Goal: Task Accomplishment & Management: Complete application form

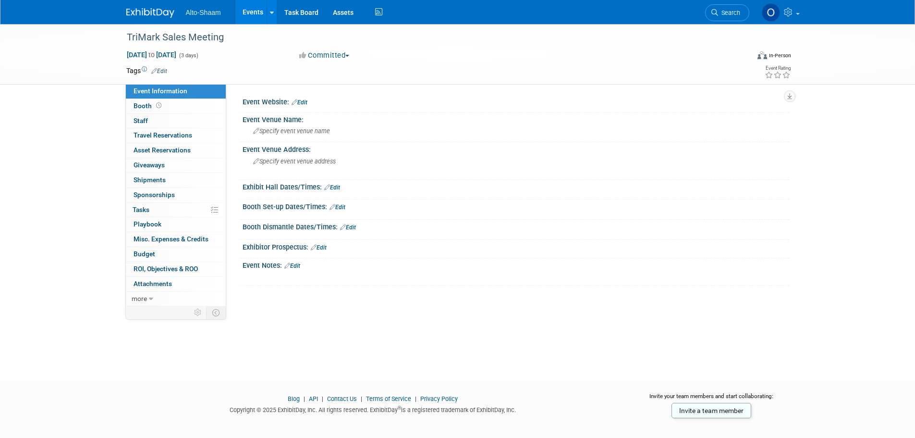
click at [251, 6] on link "Events" at bounding box center [252, 12] width 35 height 24
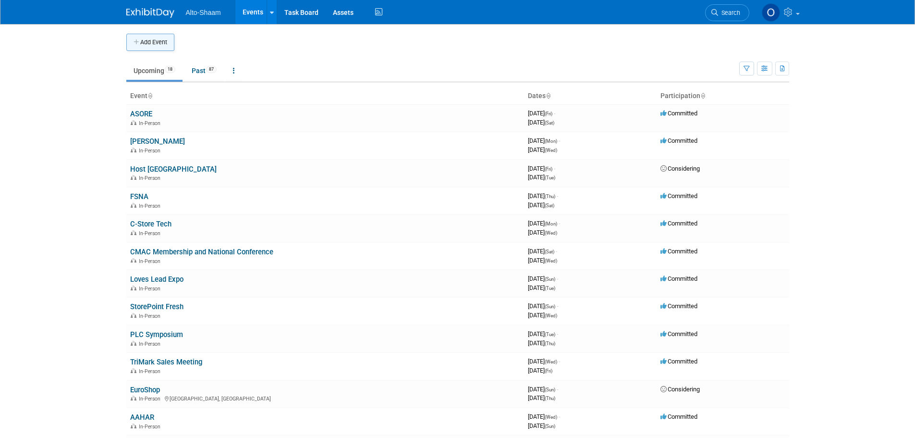
click at [139, 40] on icon "button" at bounding box center [137, 42] width 7 height 6
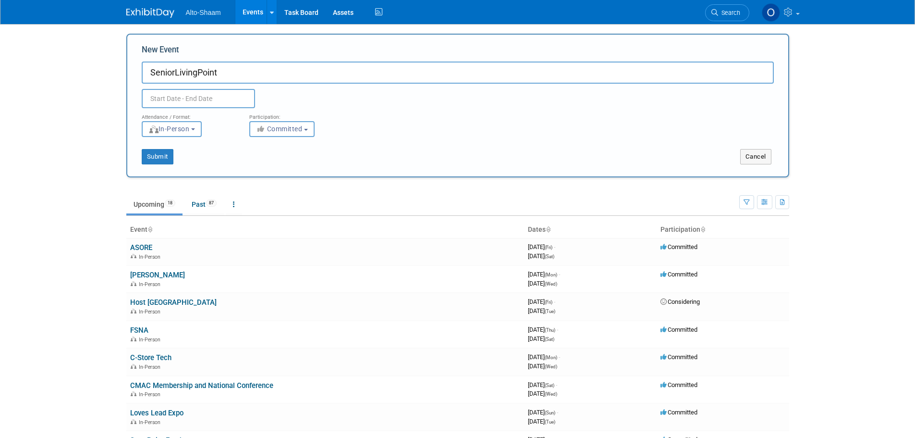
type input "SeniorLivingPoint"
click at [179, 97] on input "text" at bounding box center [198, 98] width 113 height 19
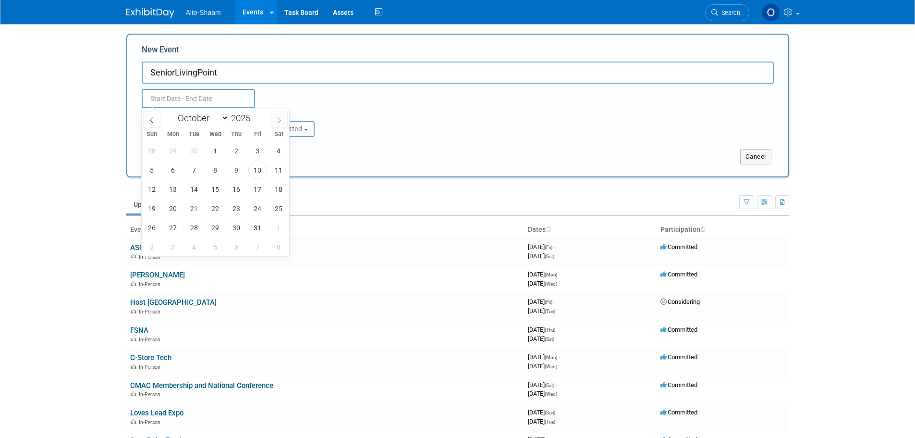
click at [277, 122] on icon at bounding box center [279, 120] width 7 height 7
select select "0"
type input "2026"
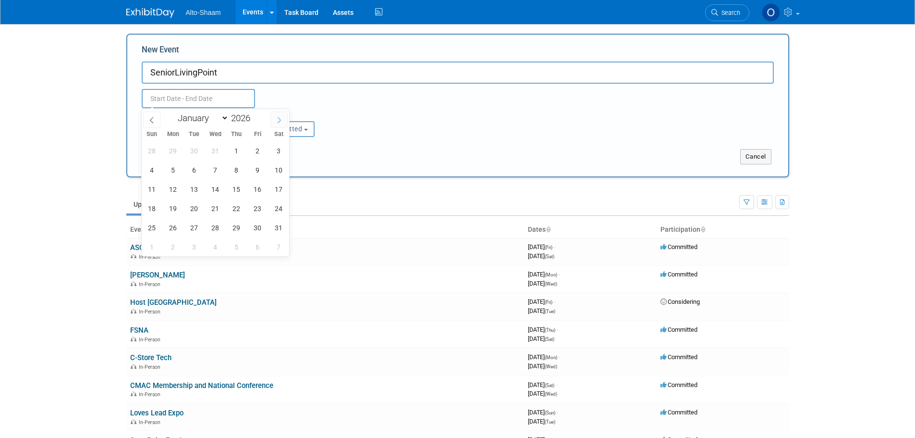
click at [277, 122] on icon at bounding box center [279, 120] width 7 height 7
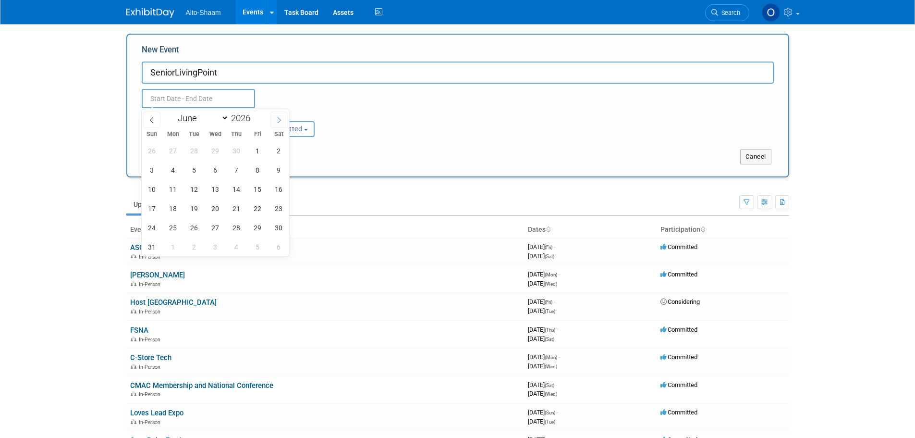
click at [277, 122] on icon at bounding box center [279, 120] width 7 height 7
select select "9"
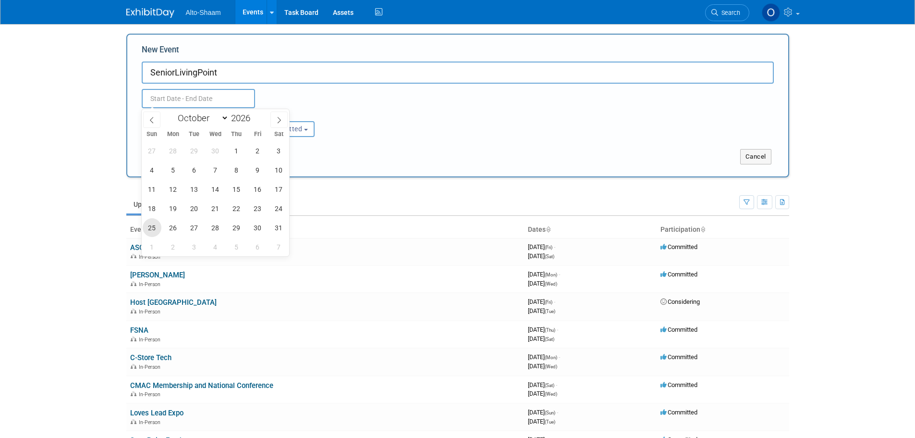
click at [154, 227] on span "25" at bounding box center [152, 227] width 19 height 19
click at [212, 229] on span "28" at bounding box center [215, 227] width 19 height 19
type input "Oct 25, 2026 to Oct 28, 2026"
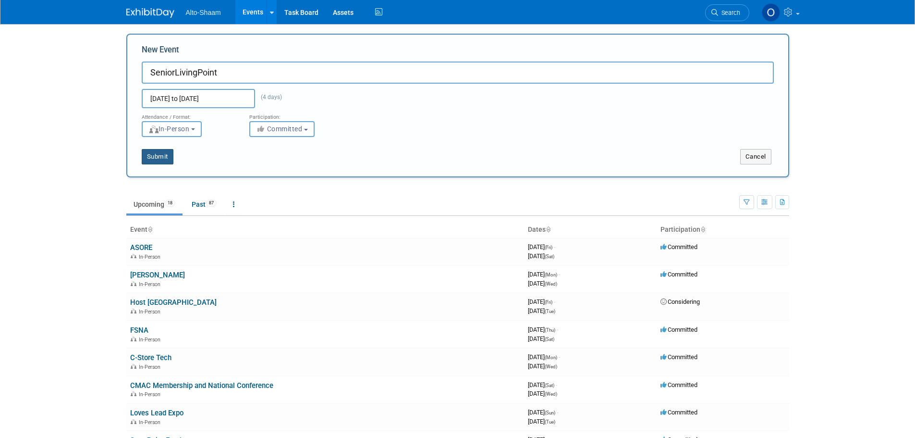
click at [171, 160] on button "Submit" at bounding box center [158, 156] width 32 height 15
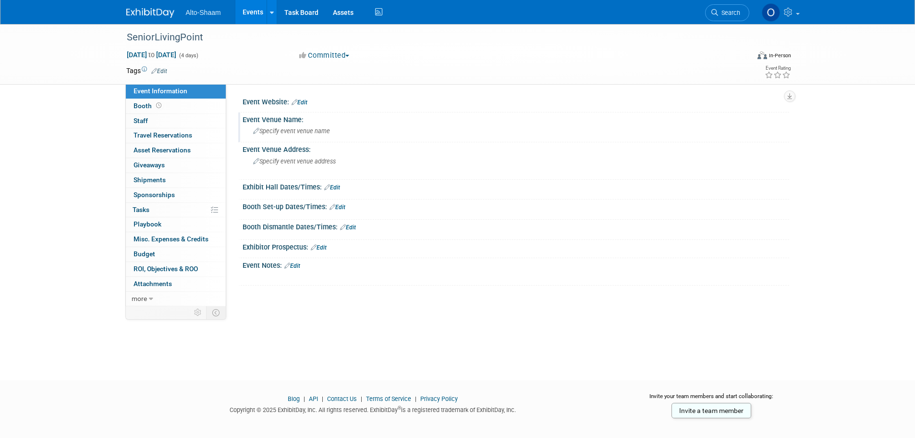
click at [284, 128] on span "Specify event venue name" at bounding box center [291, 130] width 77 height 7
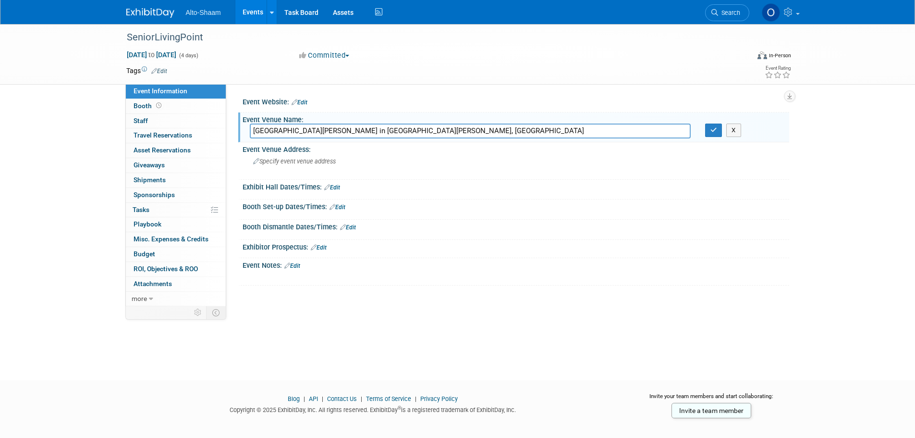
type input "Renaissance Esmeralda Resort and Spa in Indian Wells, CA"
click at [712, 137] on div "Renaissance Esmeralda Resort and Spa in Indian Wells, CA X" at bounding box center [516, 130] width 547 height 15
click at [713, 134] on button "button" at bounding box center [713, 129] width 17 height 13
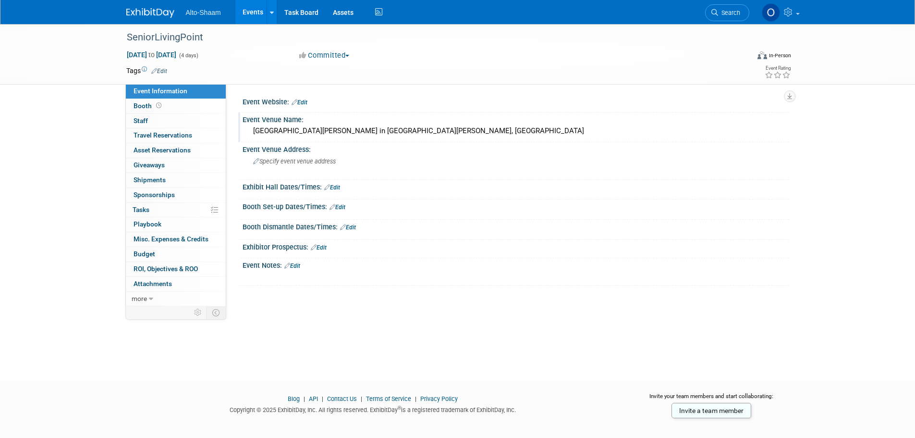
click at [254, 16] on link "Events" at bounding box center [252, 12] width 35 height 24
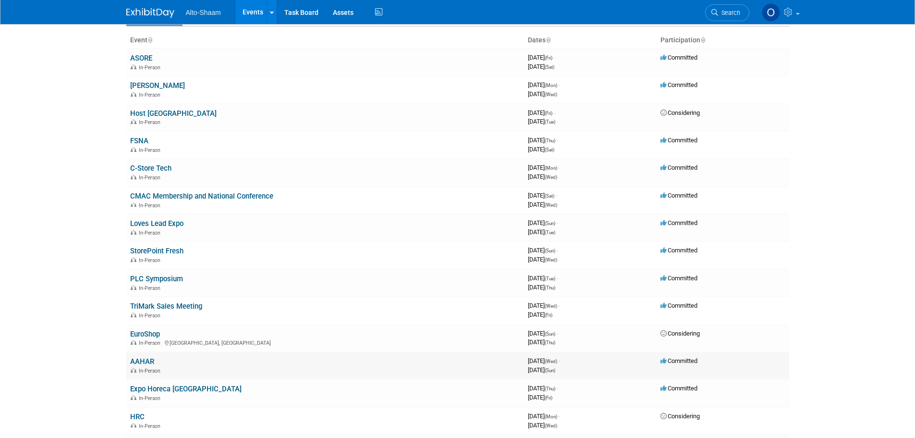
scroll to position [96, 0]
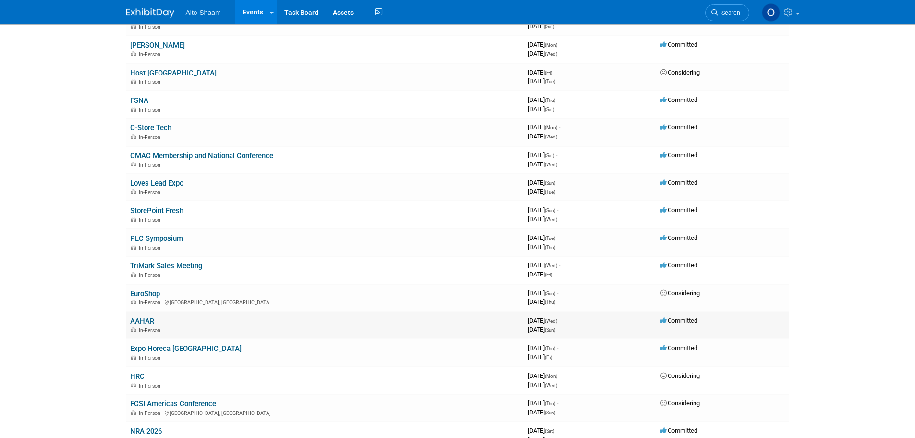
click at [141, 323] on link "AAHAR" at bounding box center [142, 321] width 24 height 9
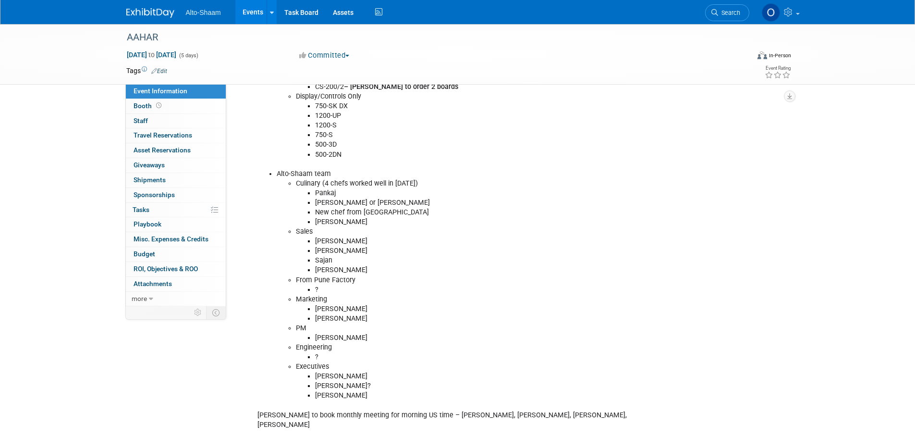
scroll to position [384, 0]
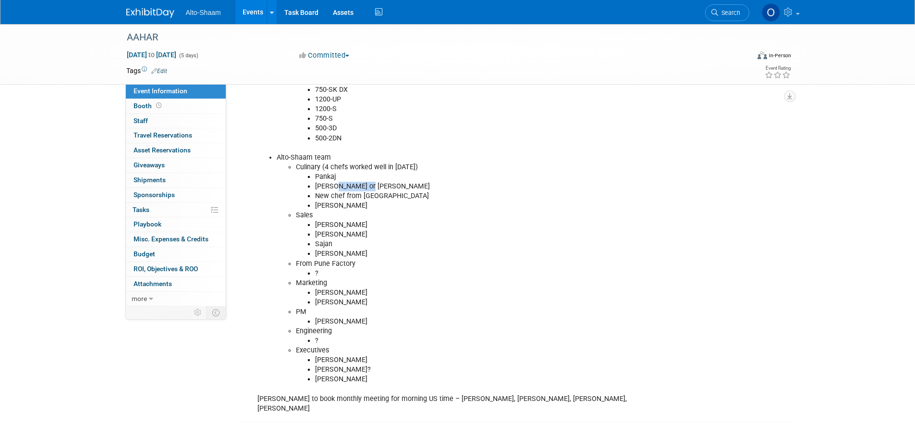
drag, startPoint x: 369, startPoint y: 186, endPoint x: 333, endPoint y: 188, distance: 35.6
click at [333, 188] on li "[PERSON_NAME] or [PERSON_NAME]" at bounding box center [496, 187] width 363 height 10
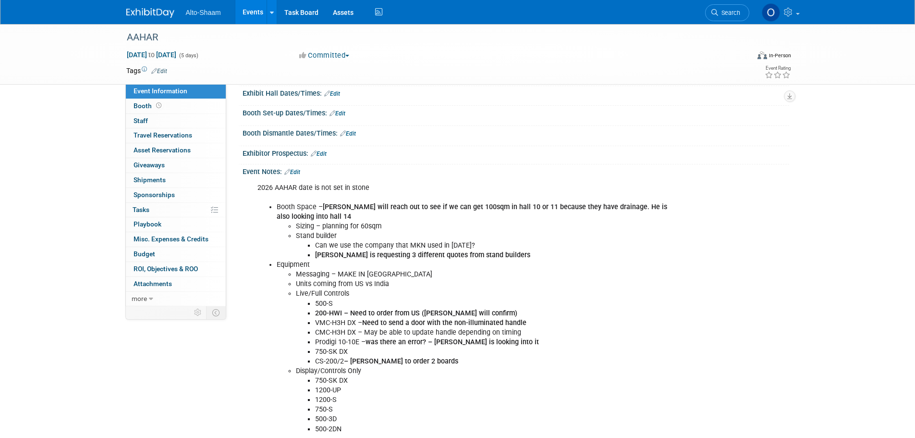
scroll to position [0, 0]
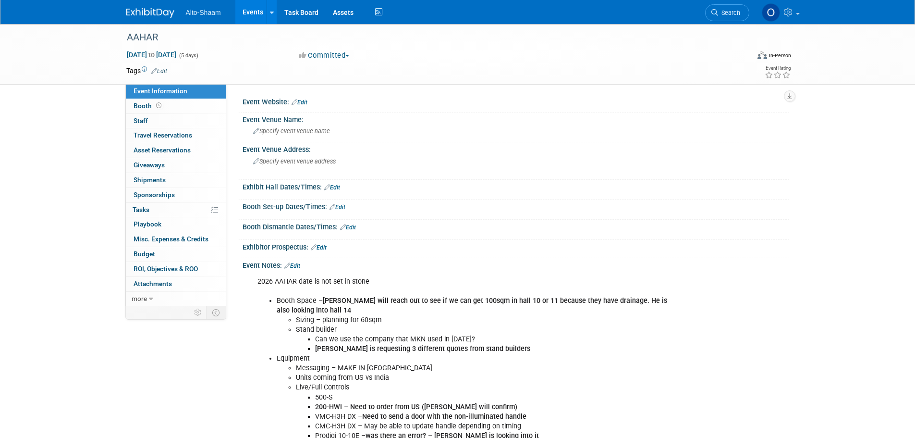
click at [296, 267] on link "Edit" at bounding box center [292, 265] width 16 height 7
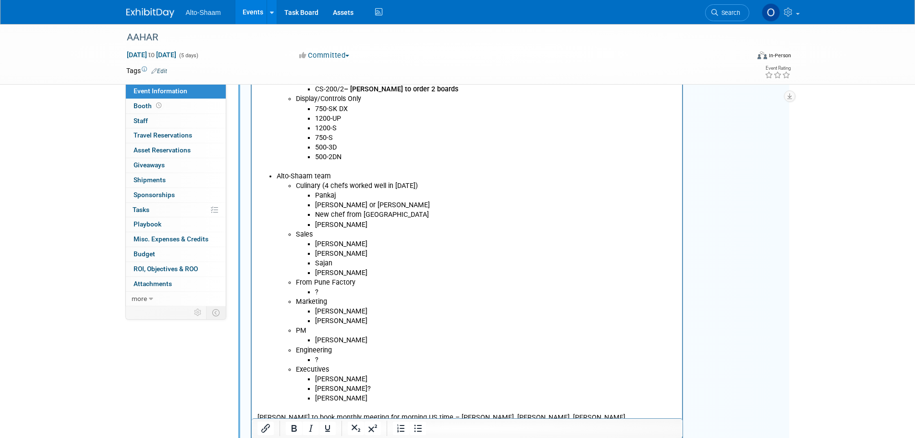
scroll to position [384, 0]
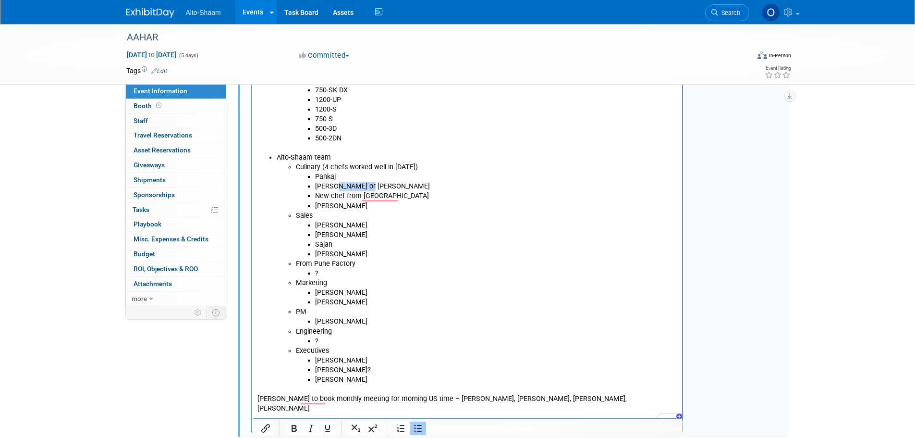
drag, startPoint x: 364, startPoint y: 184, endPoint x: 332, endPoint y: 184, distance: 31.2
click at [332, 184] on li "[PERSON_NAME] or [PERSON_NAME]" at bounding box center [496, 187] width 362 height 10
click at [362, 189] on li "[PERSON_NAME] or [PERSON_NAME]" at bounding box center [496, 187] width 362 height 10
click at [325, 340] on li "?" at bounding box center [496, 341] width 362 height 10
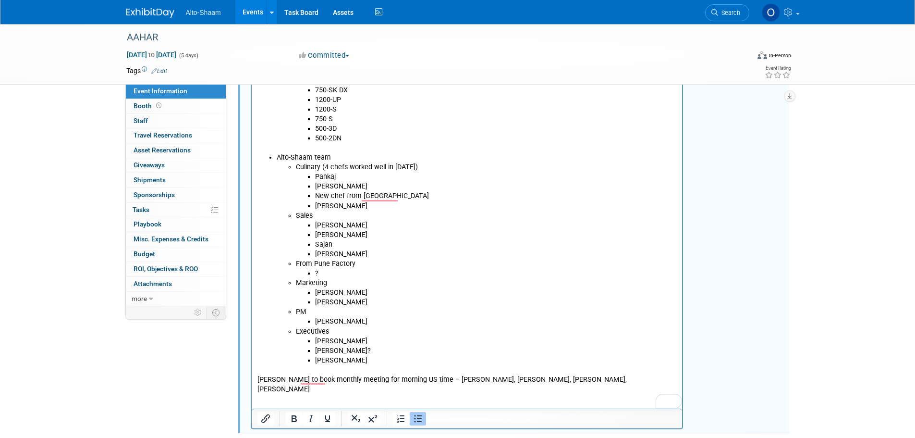
click at [339, 292] on li "[PERSON_NAME]" at bounding box center [496, 293] width 362 height 10
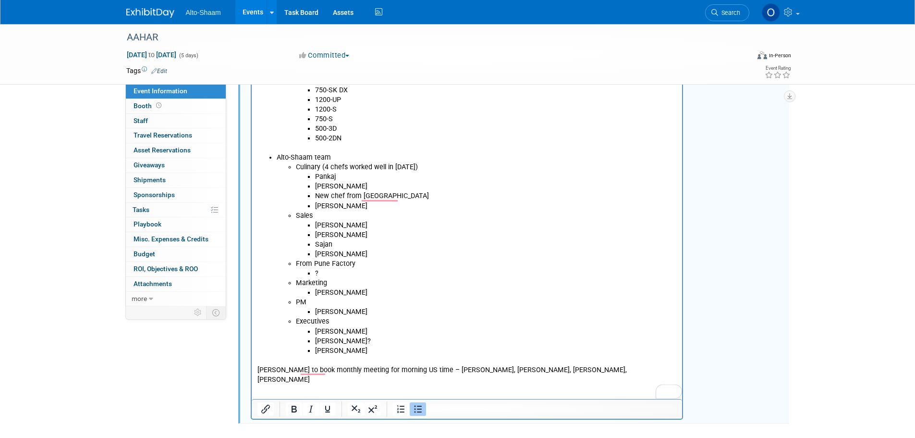
click at [355, 350] on li "[PERSON_NAME]" at bounding box center [496, 351] width 362 height 10
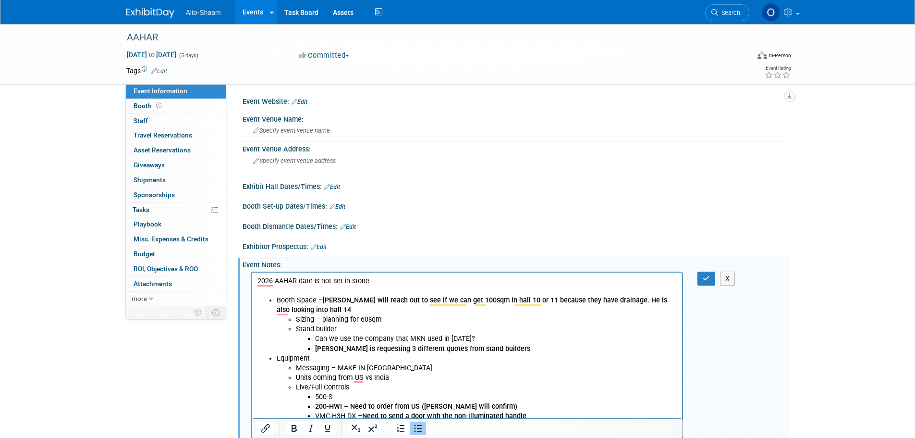
scroll to position [0, 0]
click at [703, 276] on icon "button" at bounding box center [706, 278] width 7 height 7
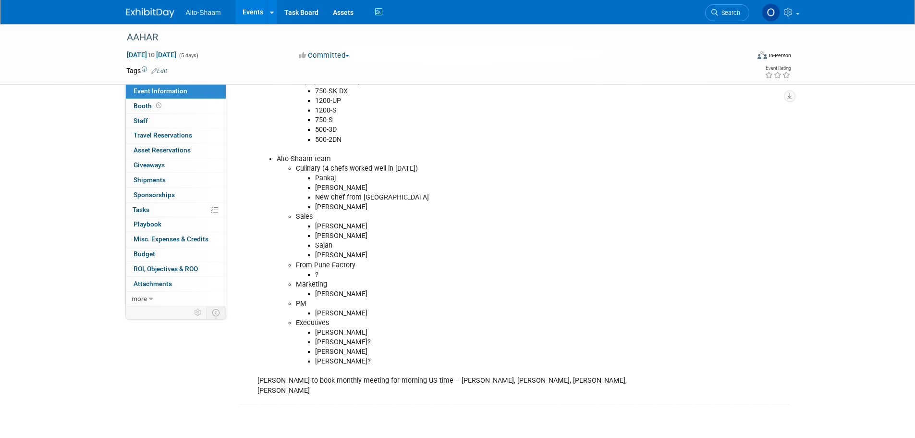
scroll to position [384, 0]
